Goal: Find specific page/section: Find specific page/section

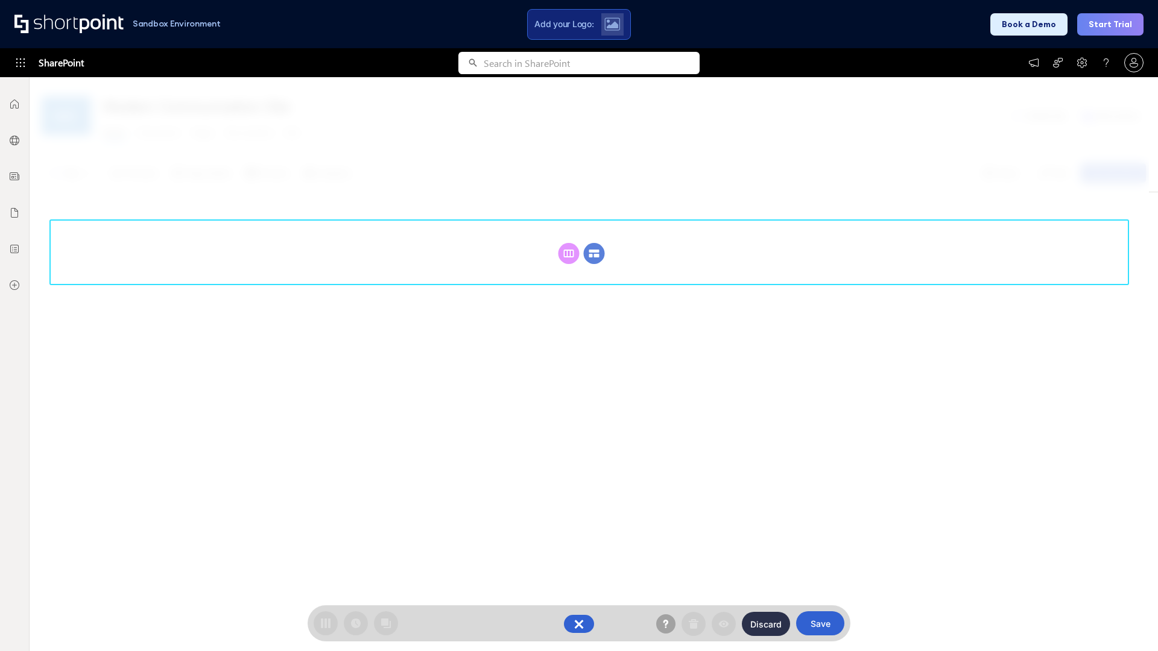
scroll to position [166, 0]
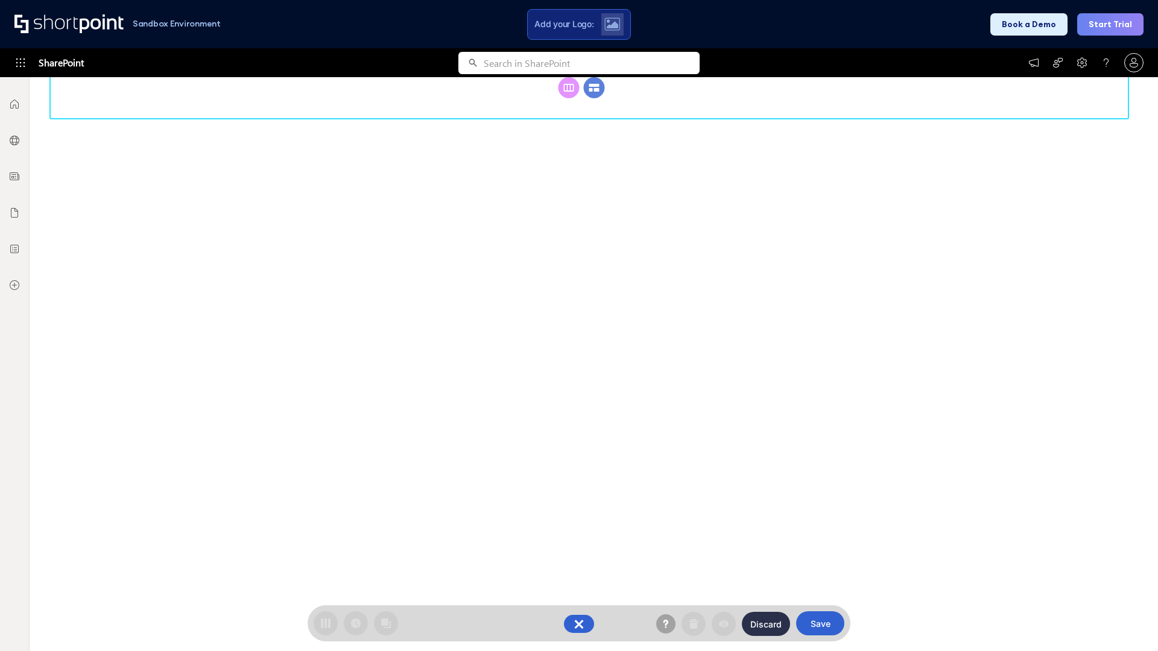
click at [594, 98] on circle at bounding box center [594, 87] width 21 height 21
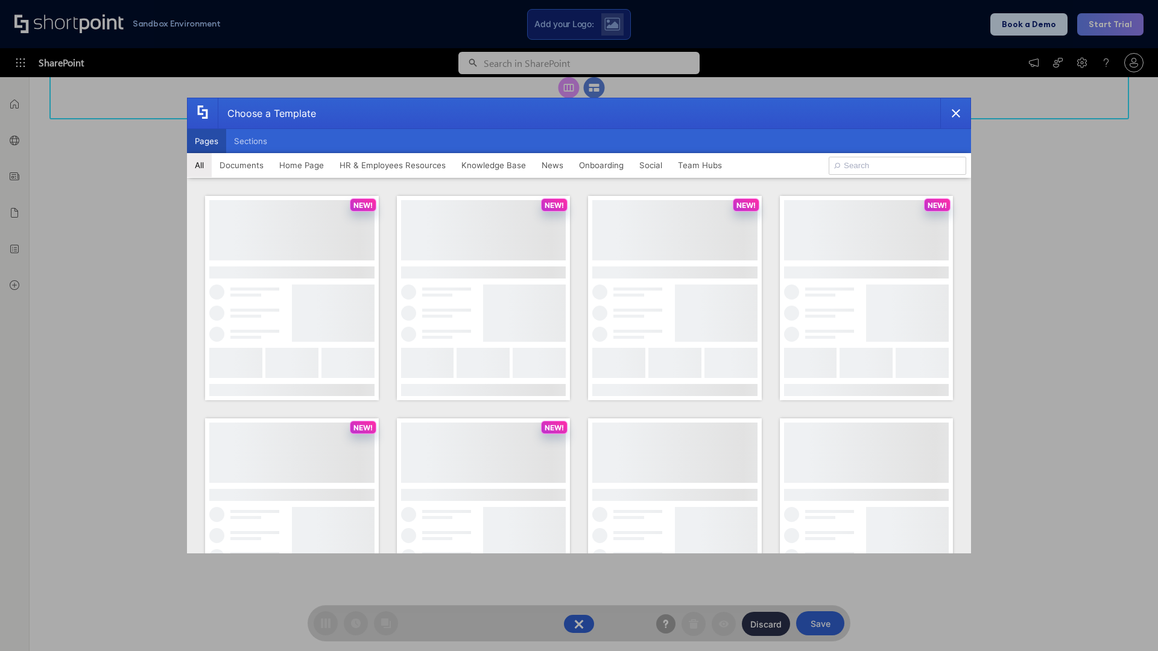
scroll to position [0, 0]
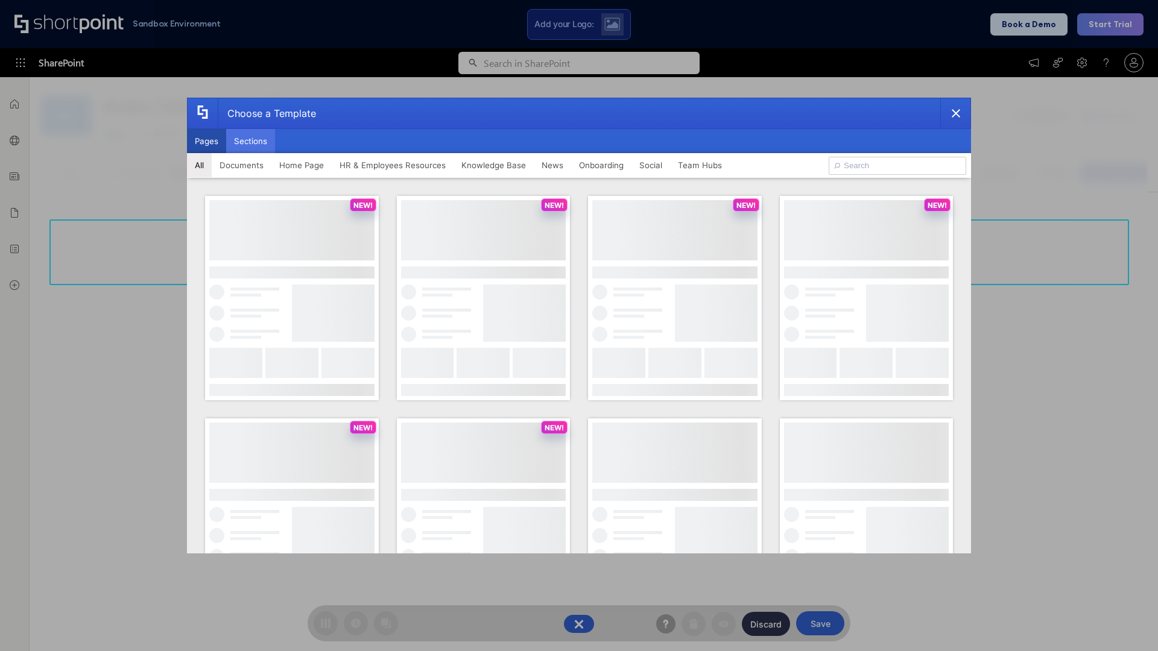
click at [250, 141] on button "Sections" at bounding box center [250, 141] width 49 height 24
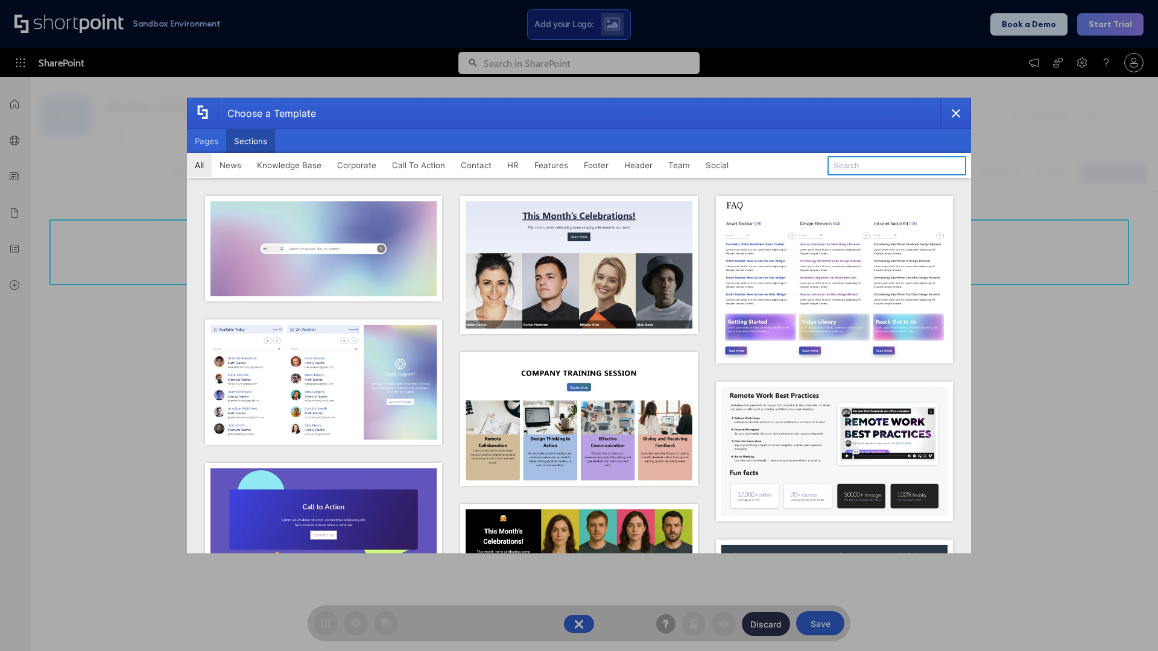
type input "Service Block 2"
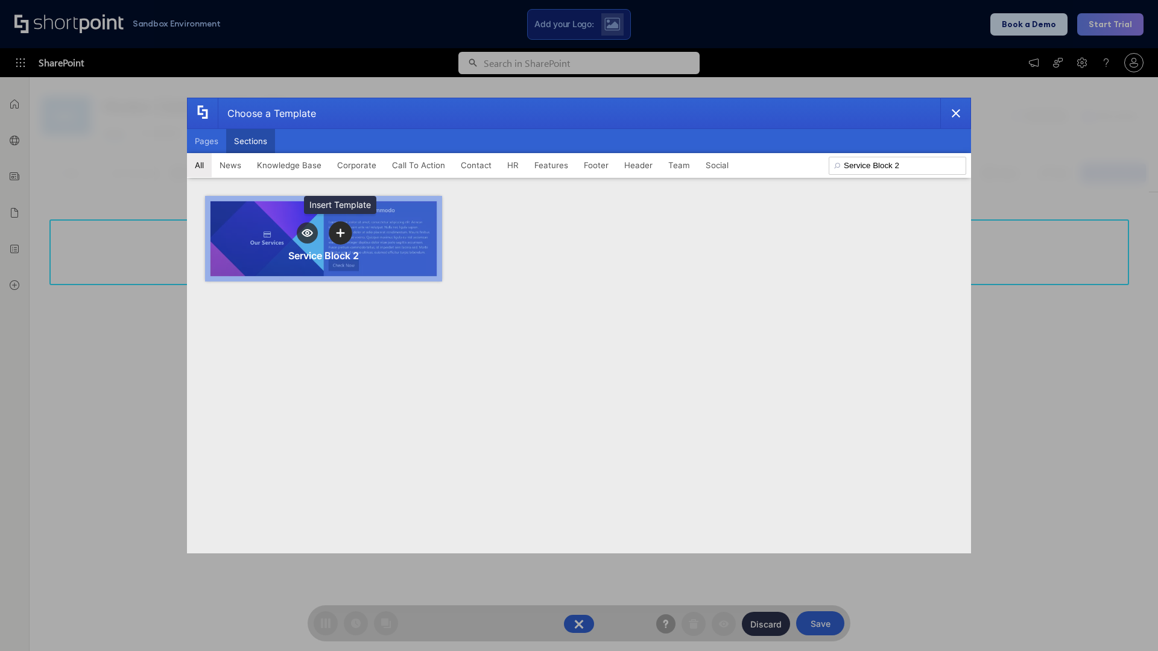
click at [340, 233] on icon "template selector" at bounding box center [340, 233] width 8 height 8
